Goal: Task Accomplishment & Management: Manage account settings

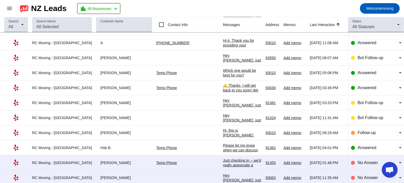
scroll to position [193, 0]
click at [366, 118] on span "Bot Follow-up" at bounding box center [371, 117] width 26 height 4
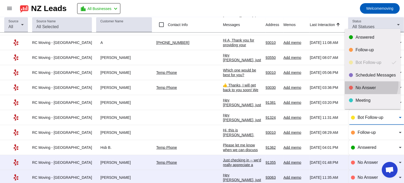
click at [362, 83] on mat-option "No Answer" at bounding box center [373, 88] width 56 height 13
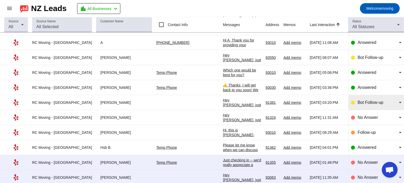
click at [353, 98] on div "Bot Follow-up" at bounding box center [376, 102] width 51 height 15
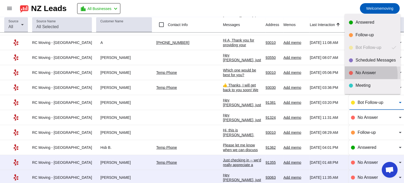
click at [360, 75] on div "No Answer" at bounding box center [376, 72] width 41 height 5
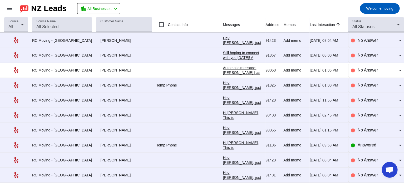
scroll to position [480, 0]
click at [371, 144] on span "Answered" at bounding box center [367, 145] width 19 height 4
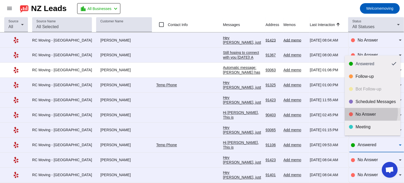
click at [365, 112] on div "No Answer" at bounding box center [376, 114] width 41 height 5
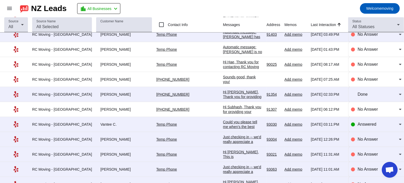
scroll to position [1178, 0]
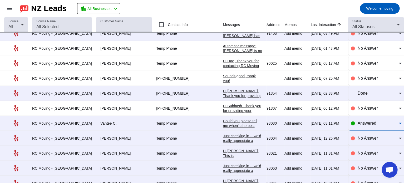
click at [364, 121] on span "Answered" at bounding box center [367, 123] width 19 height 4
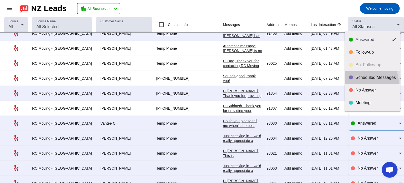
click at [366, 83] on mat-option "Scheduled Messages" at bounding box center [373, 77] width 56 height 13
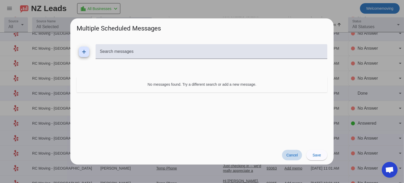
click at [291, 156] on span "Cancel" at bounding box center [292, 155] width 12 height 4
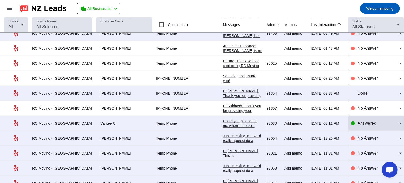
click at [359, 122] on div "Answered" at bounding box center [376, 123] width 51 height 15
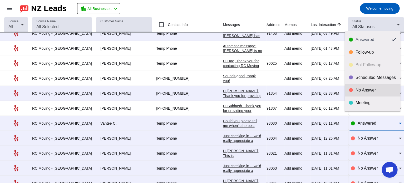
click at [364, 93] on div "No Answer" at bounding box center [376, 90] width 41 height 5
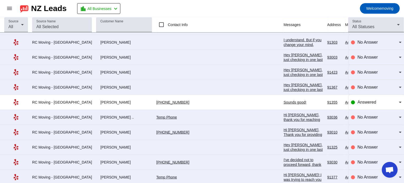
scroll to position [2160, 0]
click at [368, 100] on span "Answered" at bounding box center [367, 102] width 19 height 4
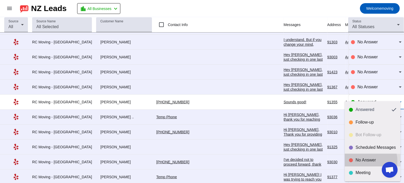
click at [359, 162] on div "No Answer" at bounding box center [376, 160] width 41 height 5
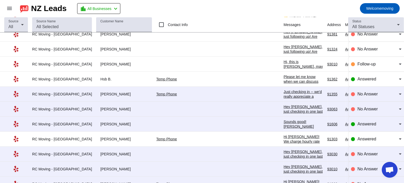
scroll to position [271, 0]
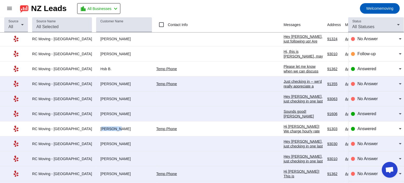
drag, startPoint x: 90, startPoint y: 127, endPoint x: 103, endPoint y: 127, distance: 12.9
click at [103, 127] on div "[PERSON_NAME]" at bounding box center [124, 129] width 56 height 5
copy div "[PERSON_NAME]"
click at [363, 129] on span "Answered" at bounding box center [367, 129] width 19 height 4
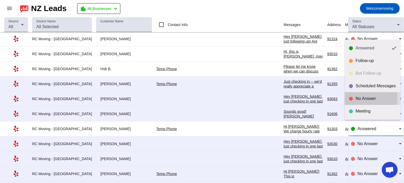
click at [357, 97] on div "No Answer" at bounding box center [376, 98] width 41 height 5
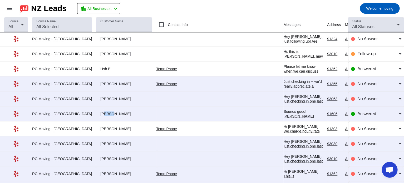
drag, startPoint x: 90, startPoint y: 113, endPoint x: 98, endPoint y: 113, distance: 7.4
click at [98, 113] on div "[PERSON_NAME]" at bounding box center [124, 114] width 56 height 5
drag, startPoint x: 89, startPoint y: 112, endPoint x: 100, endPoint y: 112, distance: 11.1
click at [100, 112] on div "[PERSON_NAME]" at bounding box center [124, 114] width 56 height 5
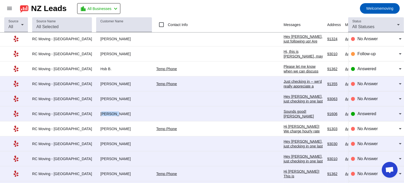
copy div "[PERSON_NAME]"
click at [356, 107] on div "Answered" at bounding box center [376, 114] width 51 height 15
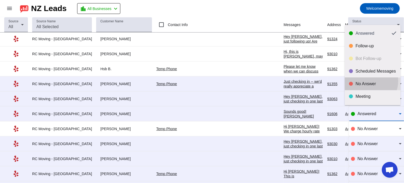
click at [365, 81] on mat-option "No Answer" at bounding box center [373, 84] width 56 height 13
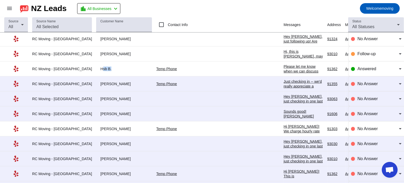
drag, startPoint x: 88, startPoint y: 67, endPoint x: 99, endPoint y: 67, distance: 10.5
click at [99, 67] on div "Hsb B." at bounding box center [124, 69] width 56 height 5
copy div "Hsb B"
drag, startPoint x: 88, startPoint y: 52, endPoint x: 99, endPoint y: 52, distance: 10.8
click at [99, 52] on div "[PERSON_NAME]" at bounding box center [124, 54] width 56 height 5
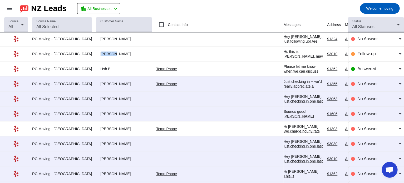
copy div "[PERSON_NAME] y"
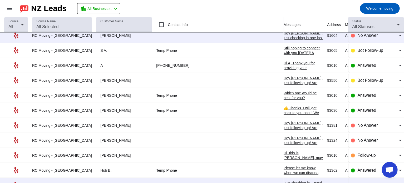
scroll to position [174, 0]
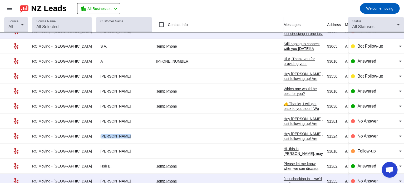
drag, startPoint x: 89, startPoint y: 133, endPoint x: 108, endPoint y: 134, distance: 19.0
click at [108, 134] on div "[PERSON_NAME]" at bounding box center [124, 136] width 56 height 5
copy div "[PERSON_NAME]"
drag, startPoint x: 88, startPoint y: 103, endPoint x: 105, endPoint y: 105, distance: 16.1
click at [105, 105] on div "[PERSON_NAME]" at bounding box center [124, 106] width 56 height 5
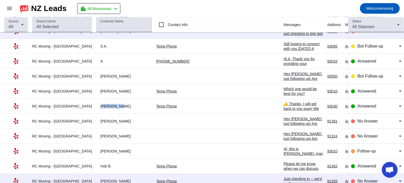
copy div "[PERSON_NAME]"
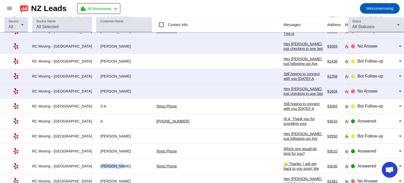
scroll to position [113, 0]
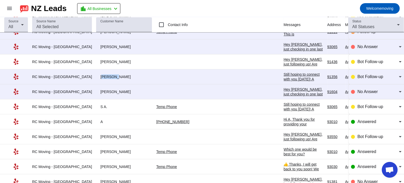
drag, startPoint x: 90, startPoint y: 76, endPoint x: 100, endPoint y: 76, distance: 10.0
click at [100, 76] on div "[PERSON_NAME]" at bounding box center [124, 77] width 56 height 5
copy div "[PERSON_NAME]"
drag, startPoint x: 89, startPoint y: 59, endPoint x: 99, endPoint y: 61, distance: 9.9
click at [99, 61] on div "[PERSON_NAME]" at bounding box center [124, 62] width 56 height 5
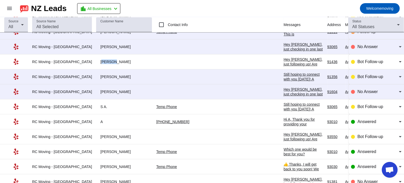
copy div "[PERSON_NAME]"
click at [363, 60] on span "Bot Follow-up" at bounding box center [371, 62] width 26 height 4
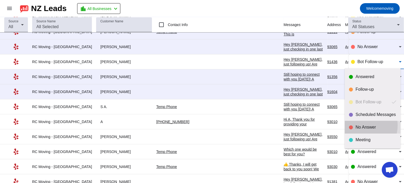
click at [358, 125] on div "No Answer" at bounding box center [376, 127] width 41 height 5
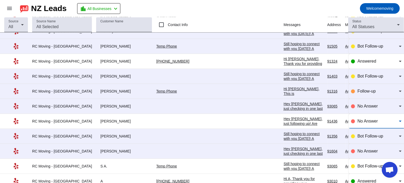
scroll to position [53, 0]
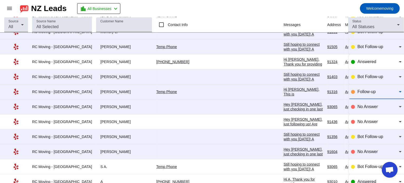
click at [360, 92] on span "Follow-up" at bounding box center [367, 92] width 18 height 4
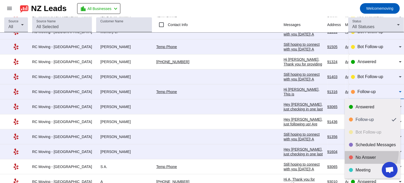
click at [359, 151] on mat-option "No Answer" at bounding box center [373, 157] width 56 height 13
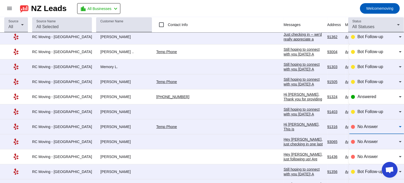
scroll to position [0, 0]
